Goal: Task Accomplishment & Management: Manage account settings

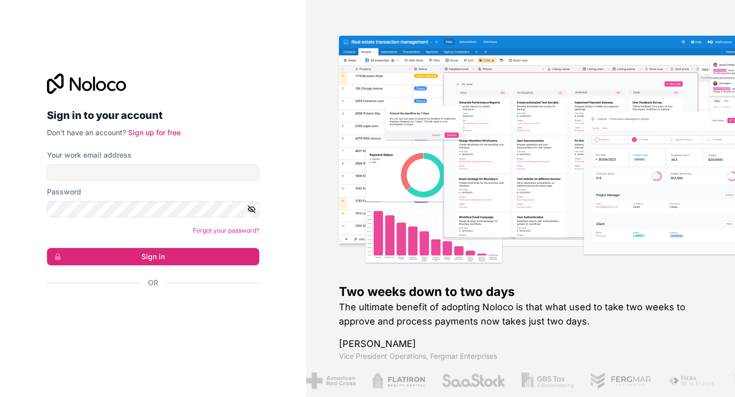
click at [0, 397] on nordpass-portal at bounding box center [0, 397] width 0 height 0
type input "[EMAIL_ADDRESS][DOMAIN_NAME]"
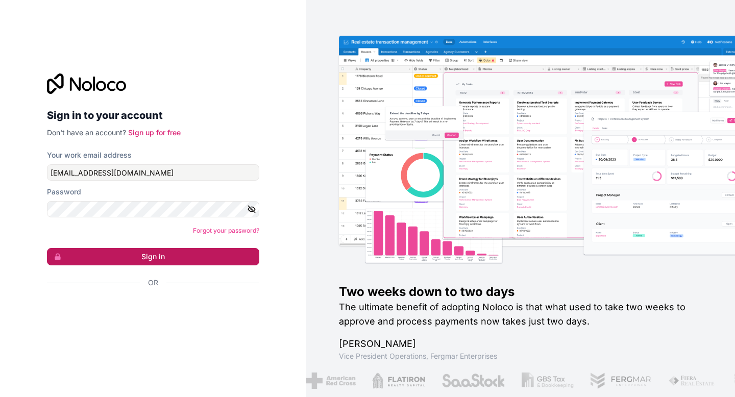
click at [152, 255] on button "Sign in" at bounding box center [153, 256] width 212 height 17
